Goal: Information Seeking & Learning: Learn about a topic

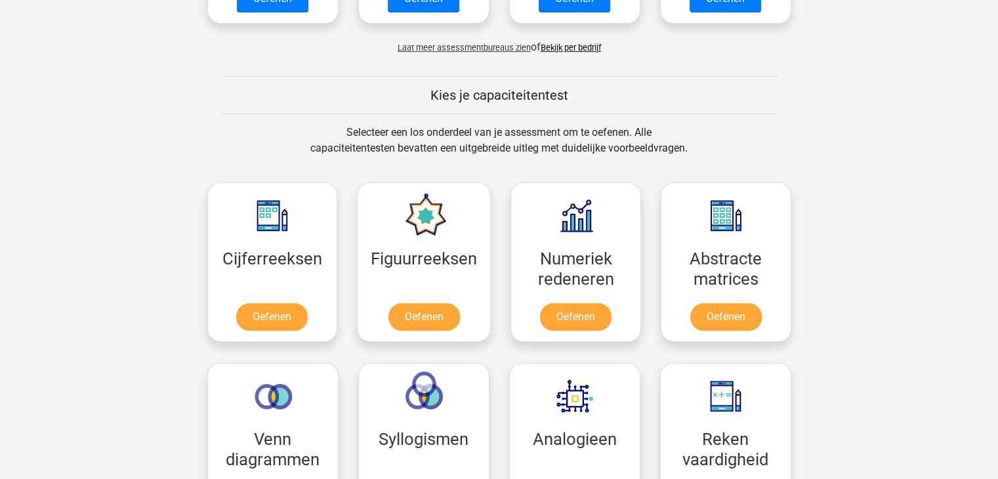
scroll to position [450, 0]
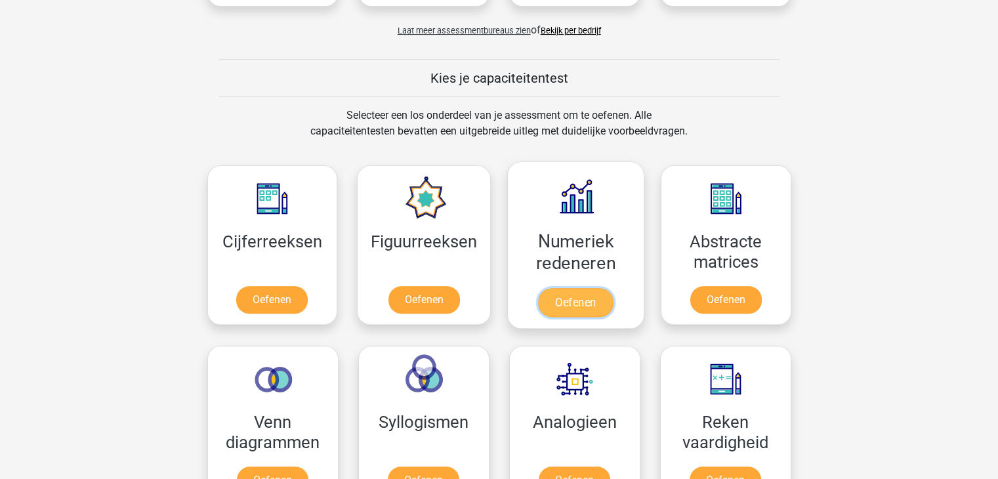
click at [580, 288] on link "Oefenen" at bounding box center [575, 302] width 75 height 29
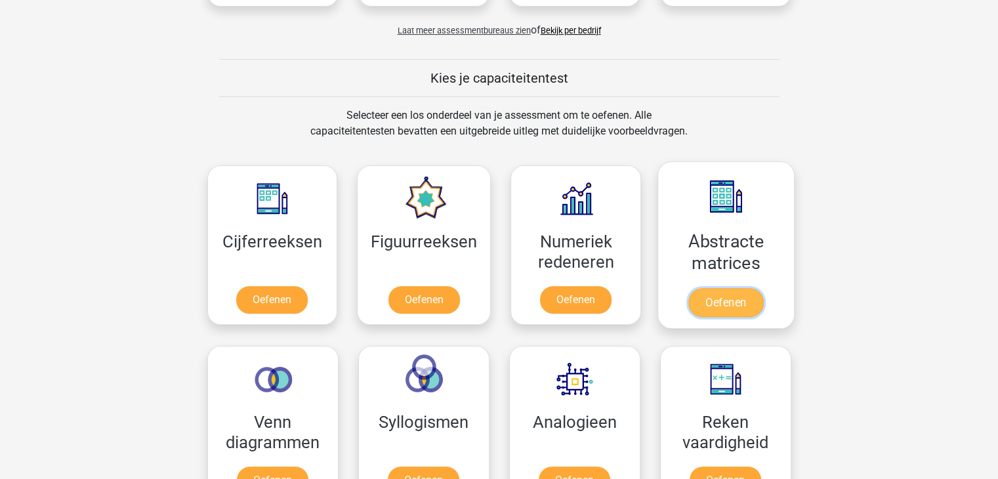
click at [737, 288] on link "Oefenen" at bounding box center [726, 302] width 75 height 29
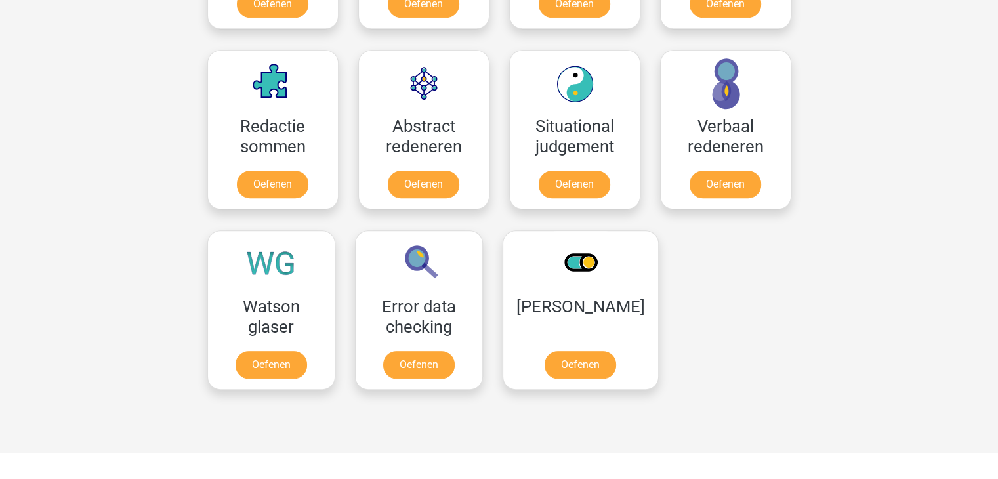
scroll to position [887, 0]
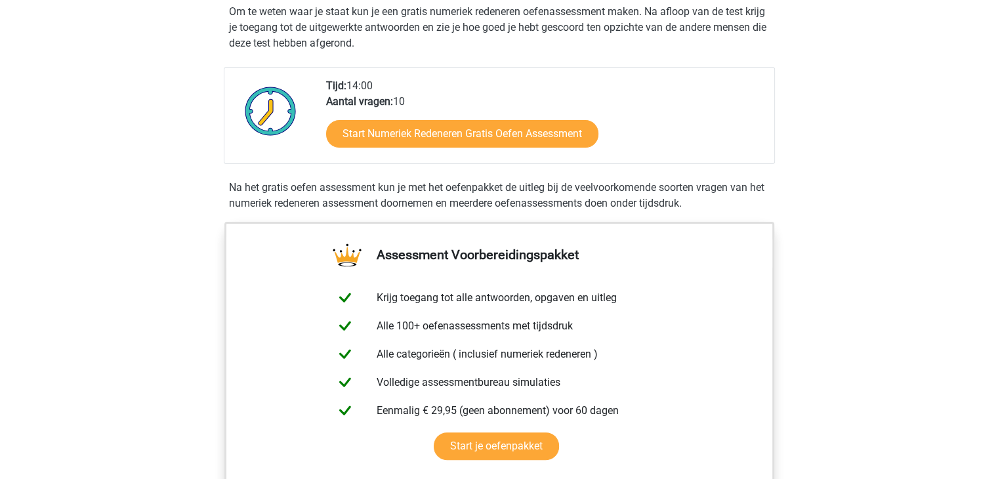
scroll to position [410, 0]
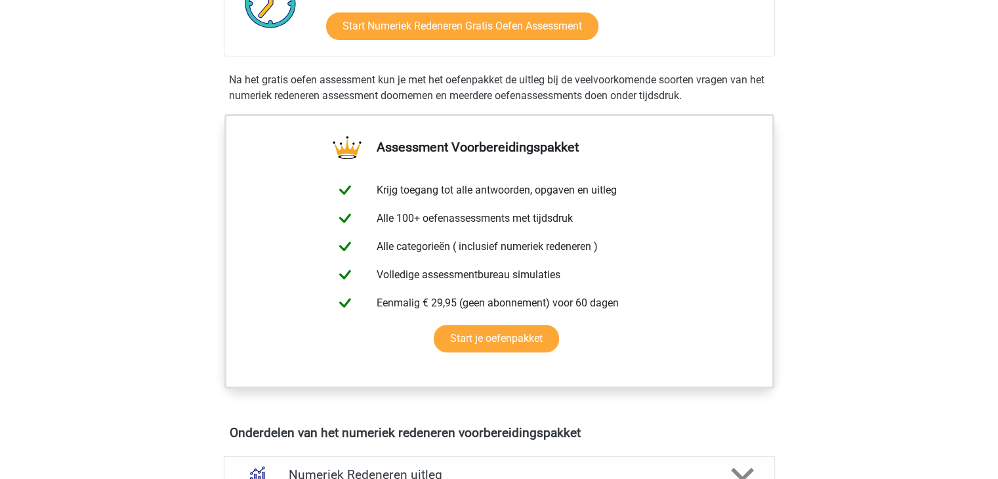
drag, startPoint x: 996, startPoint y: 198, endPoint x: 917, endPoint y: 266, distance: 104.7
click at [917, 266] on div "Kies premium Natascha nd_vankeeken@hotmail.com" at bounding box center [499, 454] width 998 height 1729
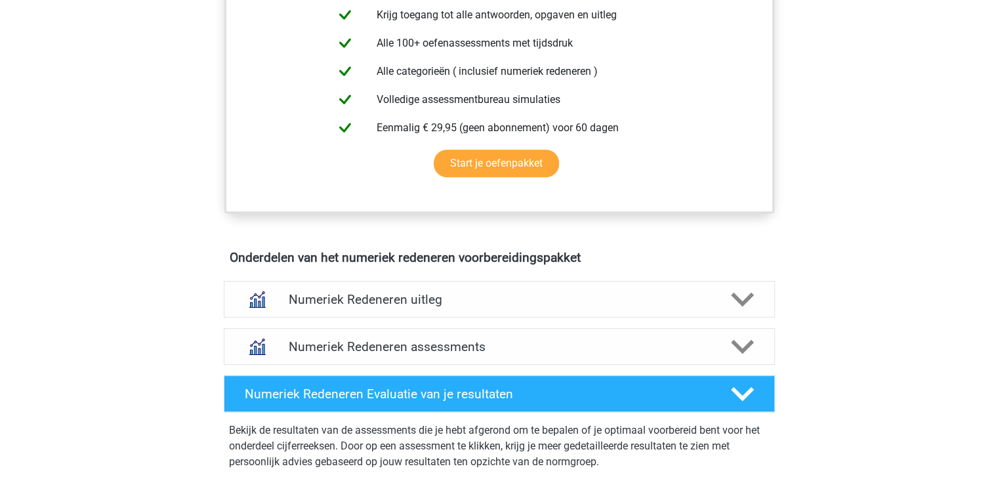
scroll to position [643, 0]
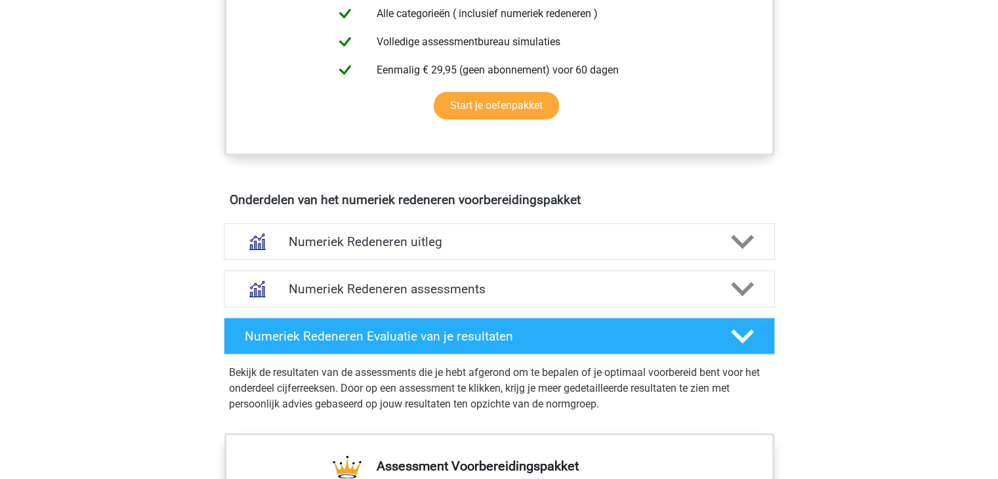
click at [654, 266] on div "Numeriek Redeneren assessments We raden aan om minimaal 3 oefensets te doen met…" at bounding box center [499, 288] width 603 height 47
click at [677, 261] on div "Numeriek Redeneren uitleg Er zijn verschillende soorten patronen te herkennen d…" at bounding box center [499, 241] width 603 height 47
click at [738, 253] on div "Numeriek Redeneren uitleg" at bounding box center [499, 241] width 551 height 37
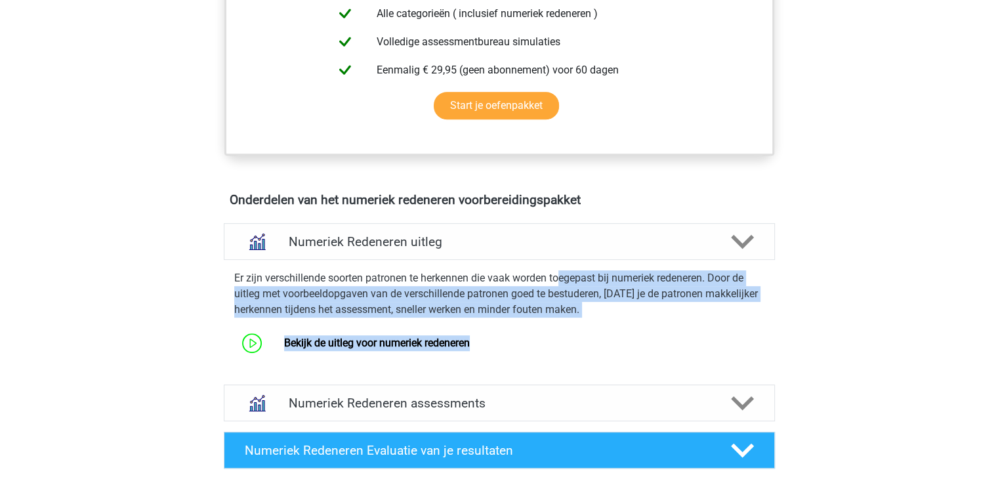
drag, startPoint x: 562, startPoint y: 279, endPoint x: 591, endPoint y: 318, distance: 48.8
click at [591, 318] on div "Er zijn verschillende soorten patronen te herkennen die vaak worden toegepast b…" at bounding box center [500, 311] width 562 height 93
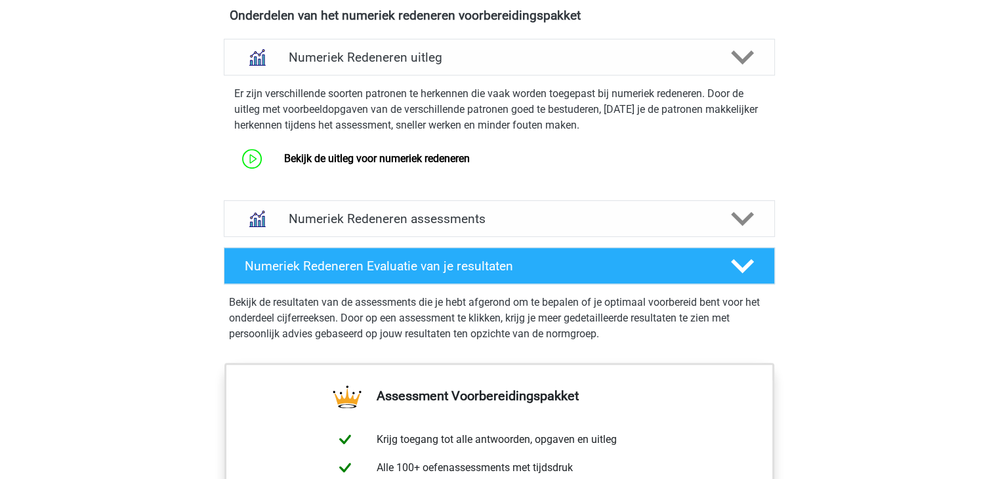
scroll to position [829, 0]
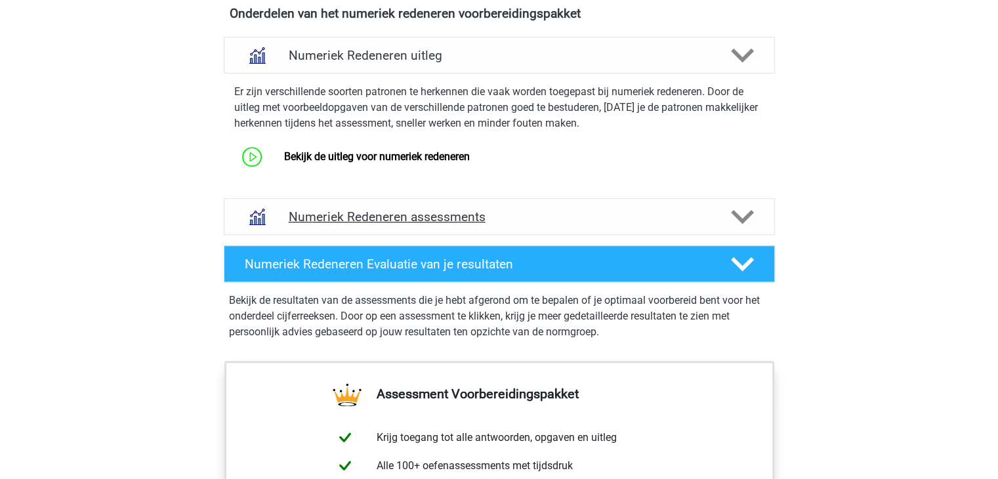
click at [667, 228] on div "Numeriek Redeneren assessments" at bounding box center [499, 216] width 551 height 37
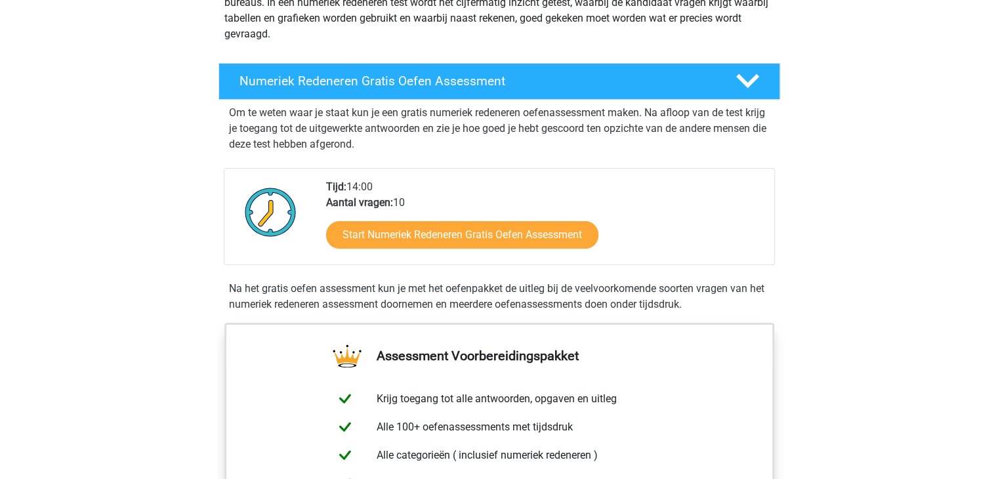
scroll to position [45, 0]
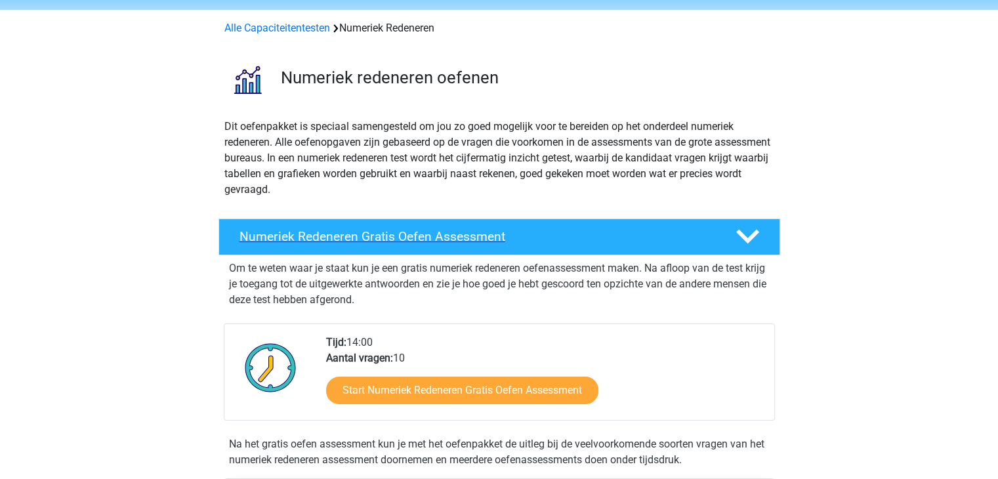
click at [502, 240] on h4 "Numeriek Redeneren Gratis Oefen Assessment" at bounding box center [477, 236] width 475 height 15
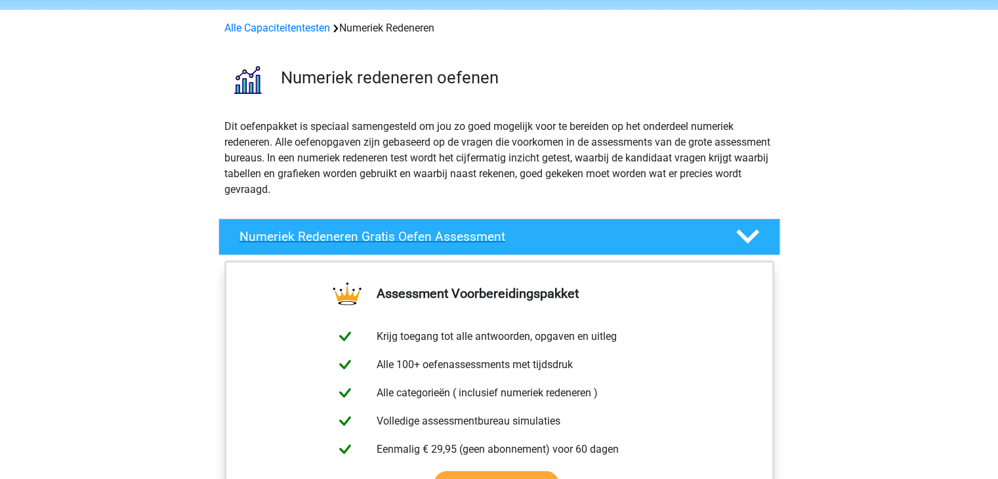
click at [502, 240] on h4 "Numeriek Redeneren Gratis Oefen Assessment" at bounding box center [477, 236] width 475 height 15
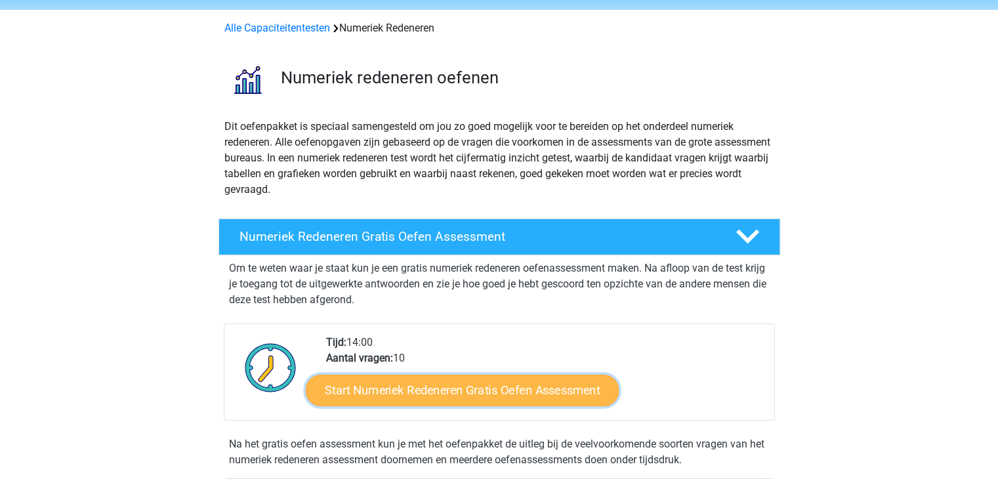
click at [478, 399] on link "Start Numeriek Redeneren Gratis Oefen Assessment" at bounding box center [462, 390] width 313 height 32
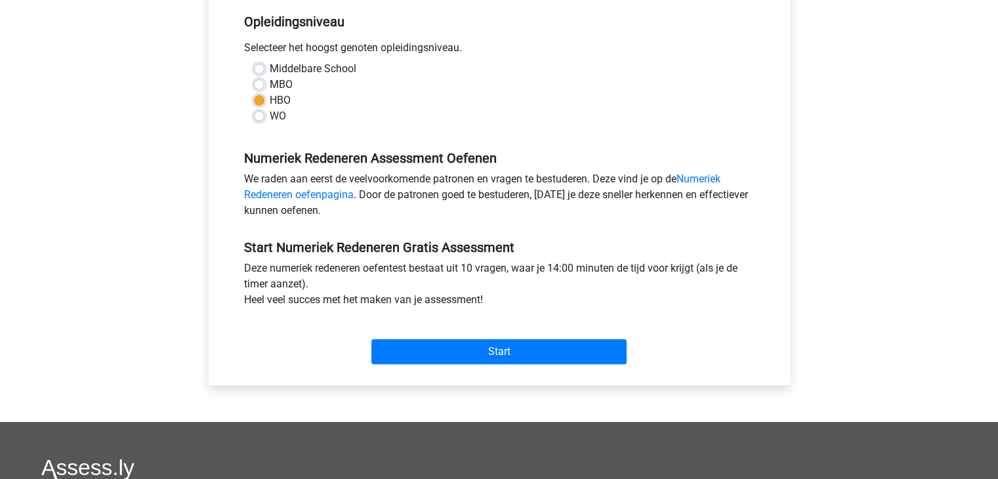
scroll to position [282, 0]
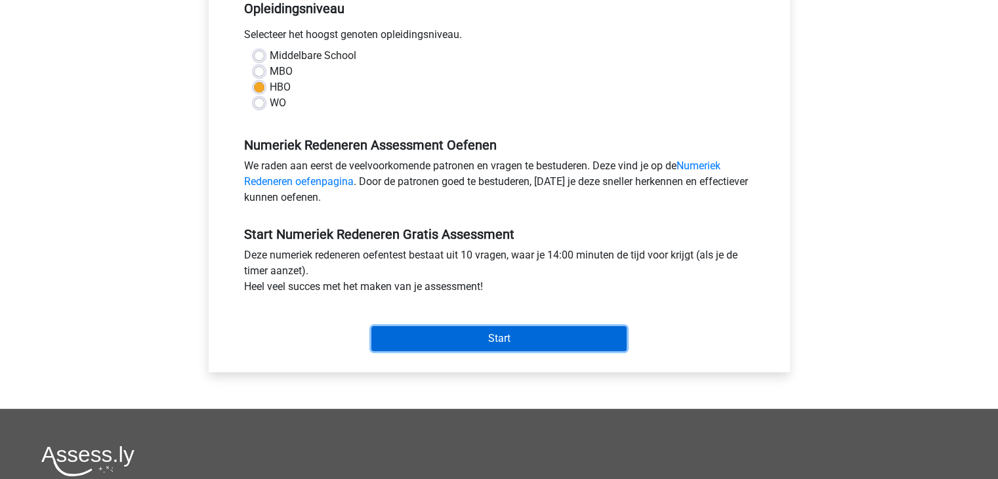
click at [517, 346] on input "Start" at bounding box center [499, 338] width 255 height 25
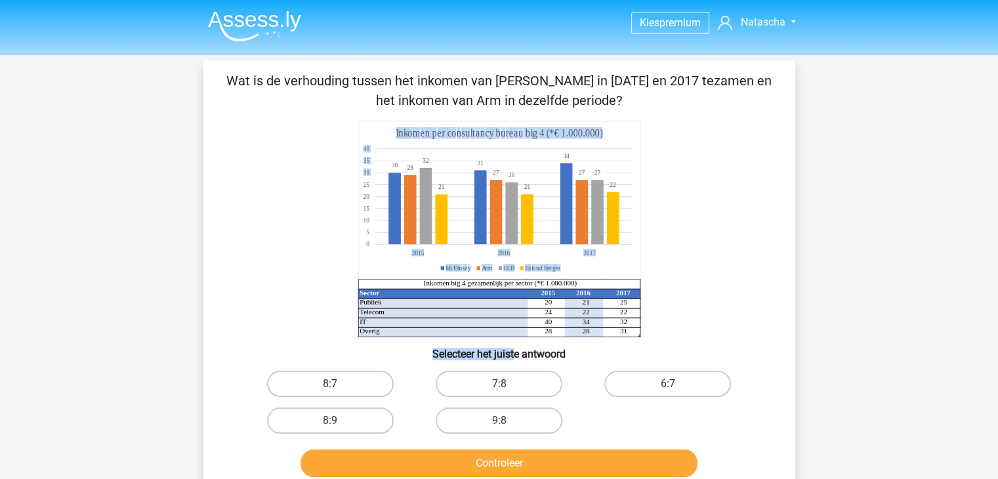
drag, startPoint x: 0, startPoint y: 0, endPoint x: 244, endPoint y: 163, distance: 293.9
click at [244, 163] on div "Wat is de verhouding tussen het inkomen van [PERSON_NAME] in [DATE] en 2017 tez…" at bounding box center [500, 277] width 582 height 412
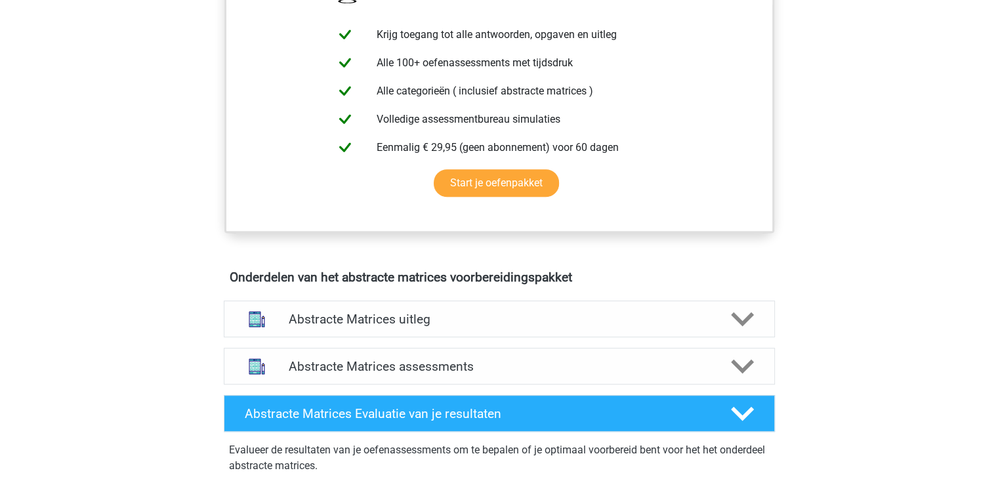
scroll to position [587, 0]
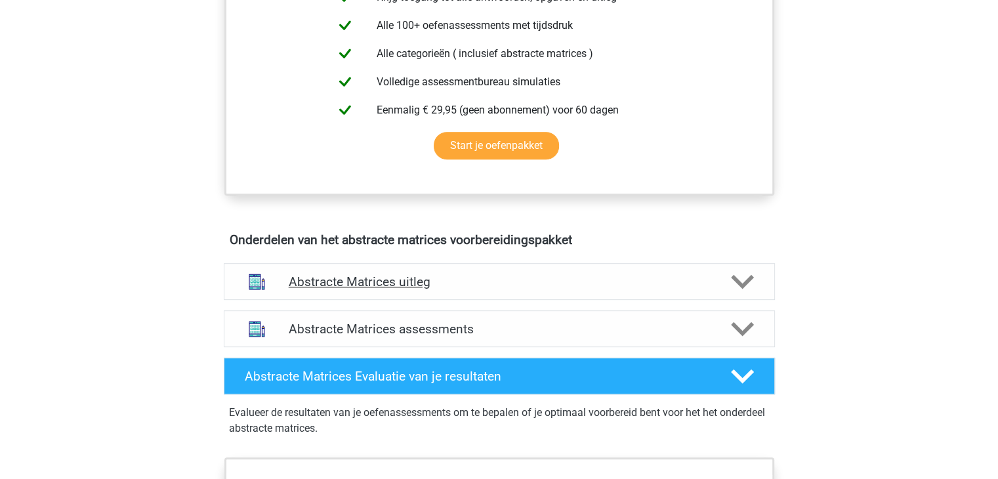
click at [740, 280] on polygon at bounding box center [742, 282] width 23 height 14
